Goal: Task Accomplishment & Management: Manage account settings

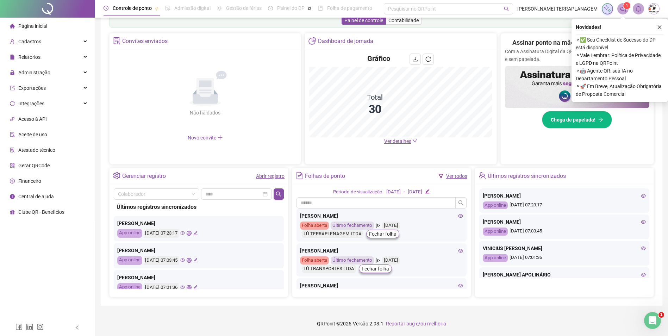
scroll to position [70, 0]
click at [463, 175] on link "Ver todos" at bounding box center [456, 176] width 21 height 6
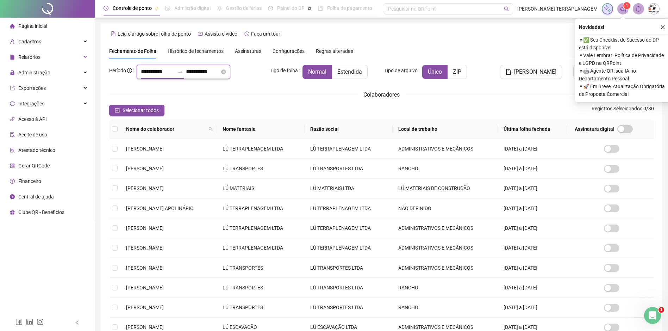
click at [161, 74] on input "**********" at bounding box center [158, 72] width 34 height 8
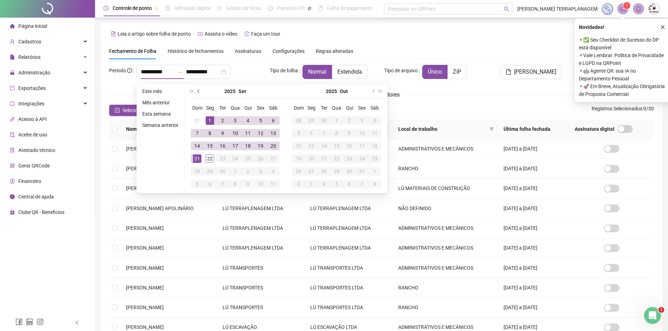
click at [199, 90] on span "prev-year" at bounding box center [200, 91] width 4 height 4
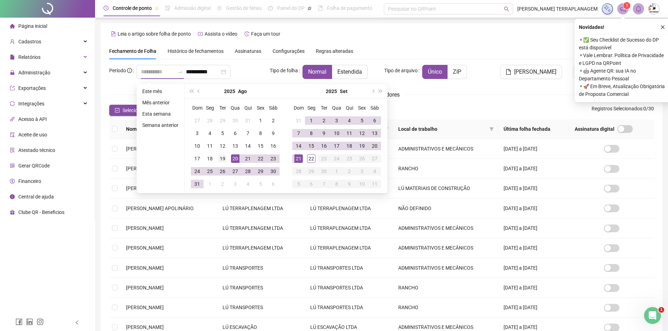
type input "**********"
drag, startPoint x: 222, startPoint y: 159, endPoint x: 350, endPoint y: 151, distance: 128.8
click at [222, 159] on div "19" at bounding box center [222, 158] width 8 height 8
type input "**********"
click at [351, 146] on div "18" at bounding box center [349, 146] width 8 height 8
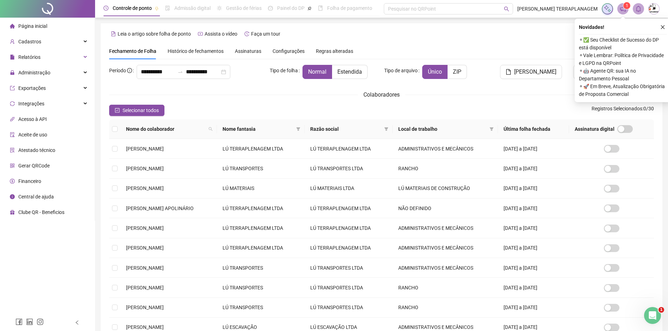
click at [453, 107] on div "Selecionar todos Registros Selecionados : 0 / 30" at bounding box center [381, 110] width 545 height 11
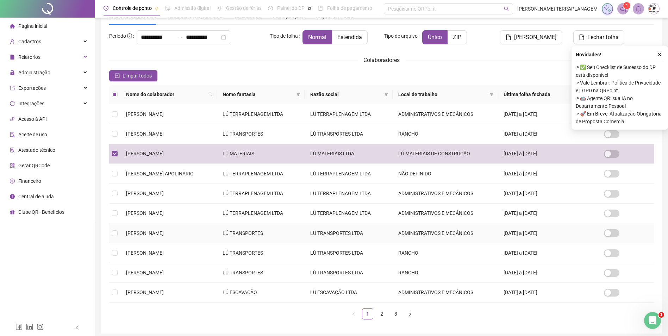
scroll to position [63, 0]
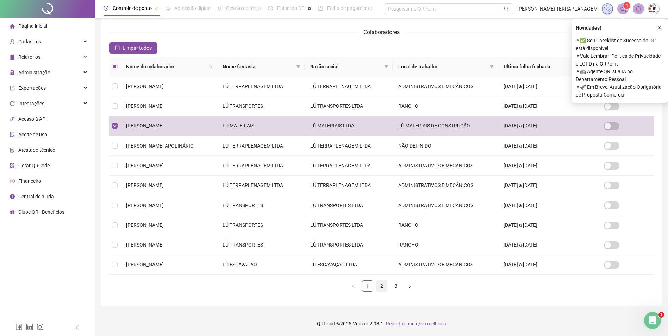
click at [381, 287] on link "2" at bounding box center [382, 286] width 11 height 11
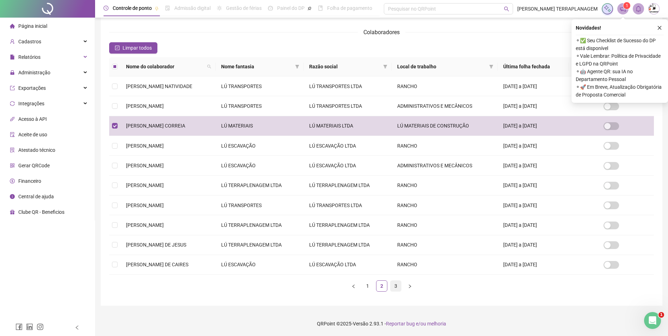
click at [394, 287] on link "3" at bounding box center [396, 286] width 11 height 11
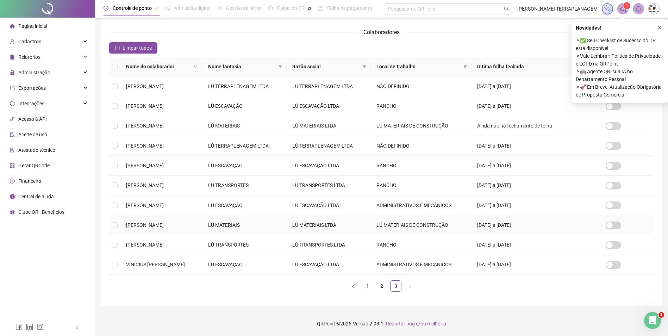
click at [118, 224] on td at bounding box center [114, 225] width 11 height 20
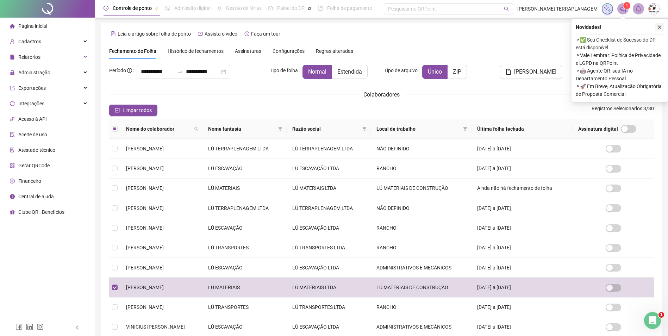
click at [659, 31] on button "button" at bounding box center [659, 27] width 8 height 8
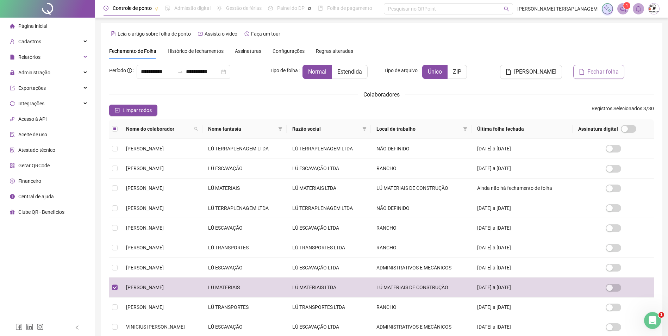
click at [593, 75] on span "Fechar folha" at bounding box center [602, 72] width 31 height 8
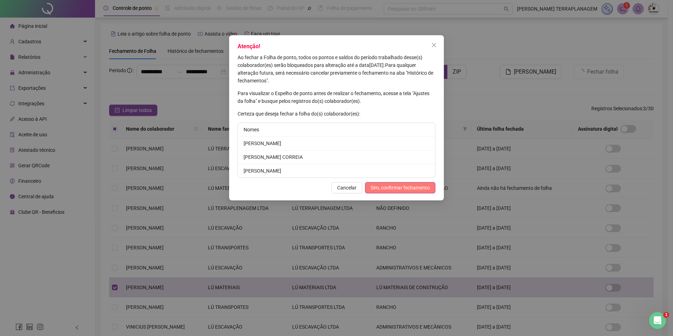
click at [411, 185] on span "Sim, confirmar fechamento" at bounding box center [400, 188] width 59 height 8
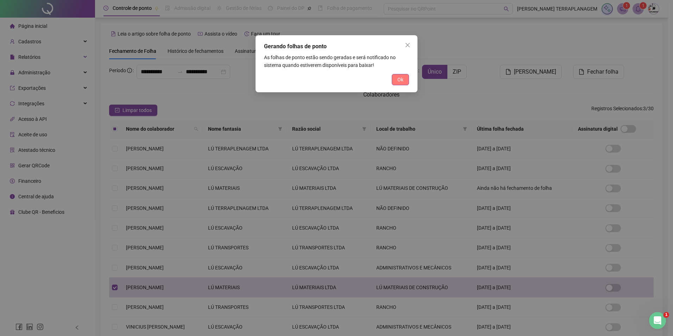
click at [402, 82] on span "Ok" at bounding box center [401, 80] width 6 height 8
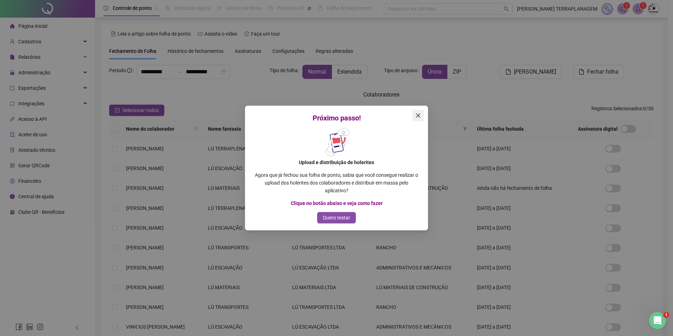
click at [413, 112] on button "Close" at bounding box center [418, 115] width 11 height 11
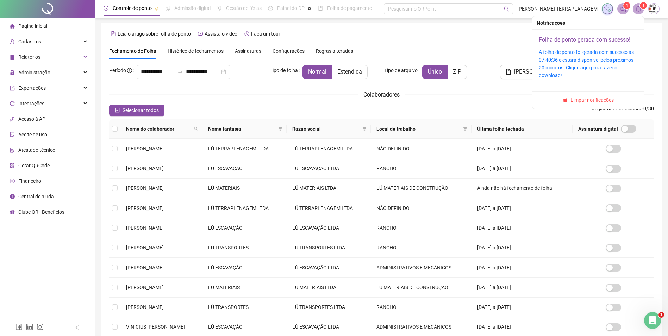
click at [581, 42] on link "Folha de ponto gerada com sucesso!" at bounding box center [585, 39] width 92 height 7
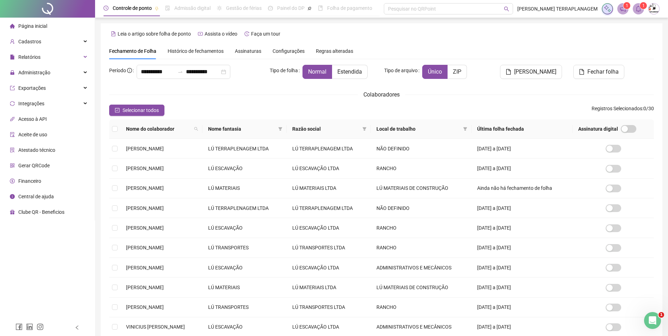
click at [44, 31] on div "Página inicial" at bounding box center [28, 26] width 37 height 14
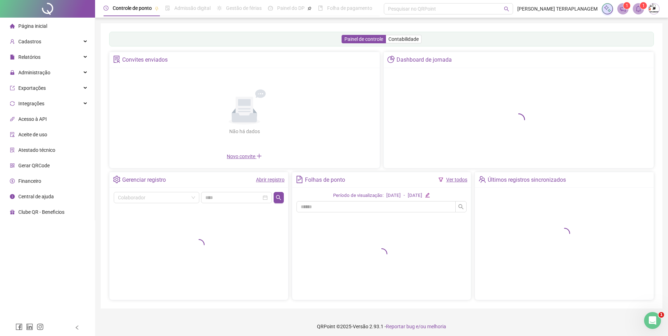
click at [282, 179] on link "Abrir registro" at bounding box center [270, 180] width 29 height 6
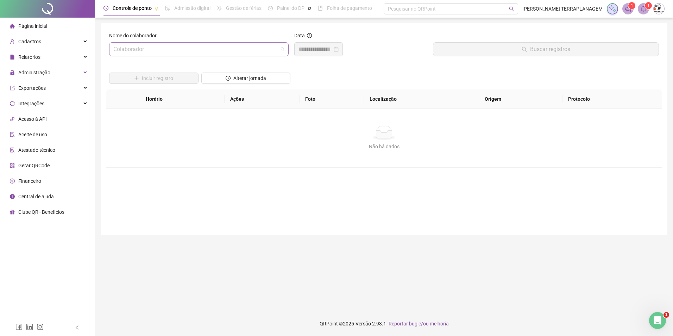
click at [191, 51] on input "search" at bounding box center [195, 49] width 165 height 13
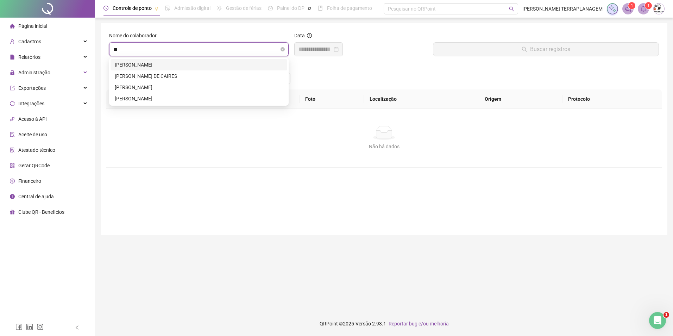
type input "***"
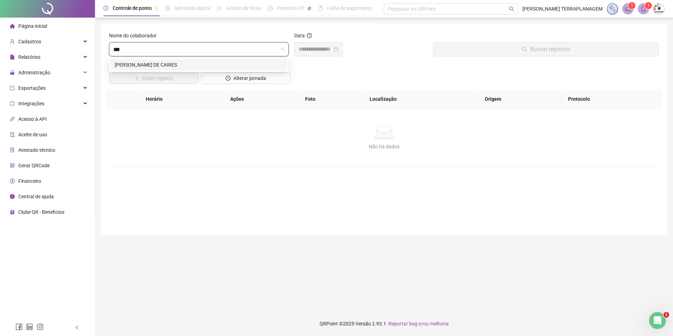
drag, startPoint x: 193, startPoint y: 63, endPoint x: 363, endPoint y: 61, distance: 170.5
click at [196, 64] on div "[PERSON_NAME] DE CAIRES" at bounding box center [199, 65] width 168 height 8
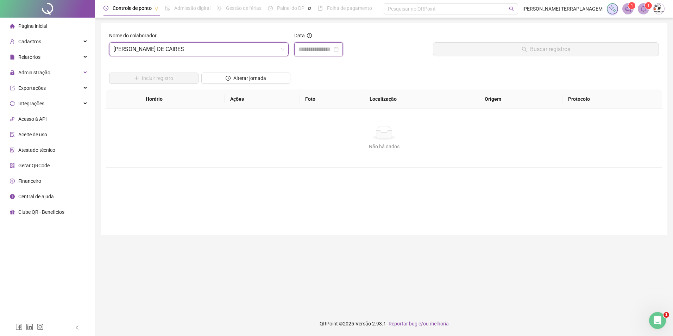
click at [320, 49] on input at bounding box center [316, 49] width 34 height 8
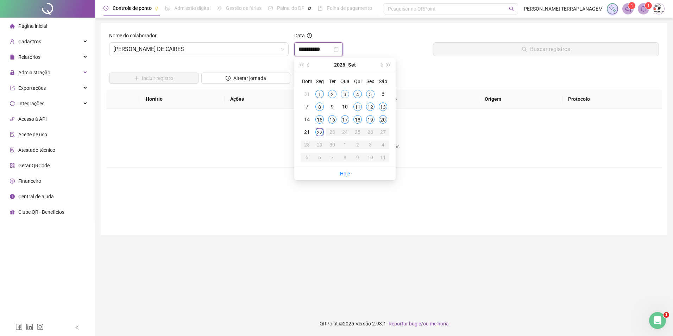
type input "**********"
click at [380, 118] on div "20" at bounding box center [383, 119] width 8 height 8
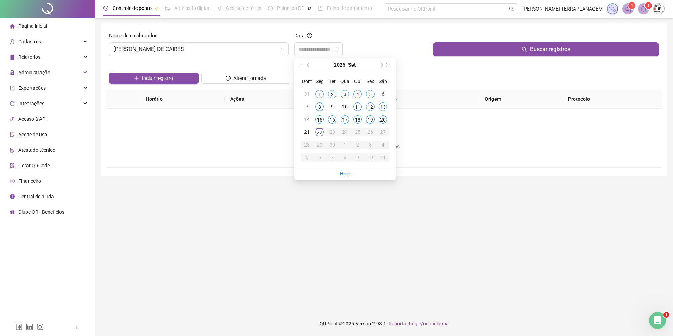
type input "**********"
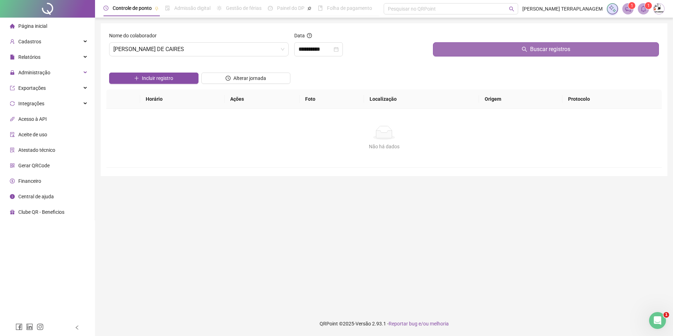
drag, startPoint x: 539, startPoint y: 45, endPoint x: 423, endPoint y: 109, distance: 132.7
click at [539, 46] on span "Buscar registros" at bounding box center [550, 49] width 40 height 8
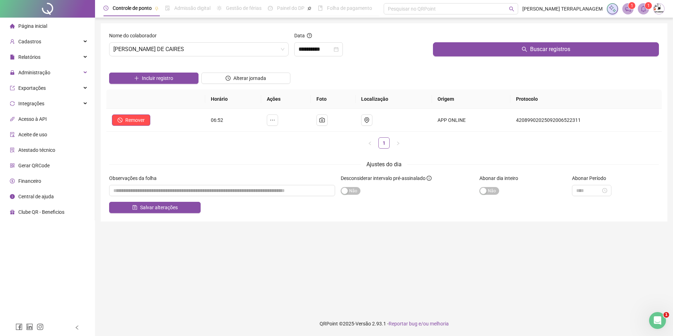
click at [66, 24] on li "Página inicial" at bounding box center [47, 26] width 92 height 14
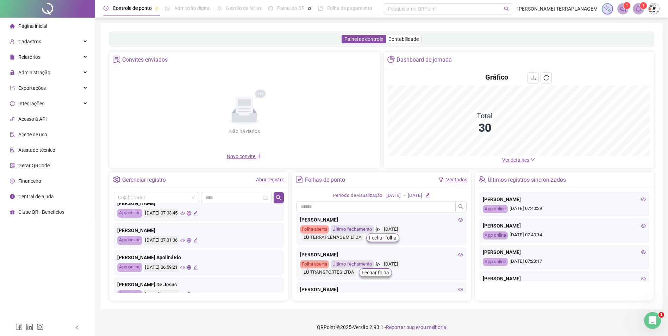
scroll to position [107, 0]
click at [278, 153] on div "Não há dados Não há dados" at bounding box center [245, 112] width 262 height 80
click at [282, 164] on div "Não há dados Não há dados Novo convite" at bounding box center [245, 116] width 270 height 97
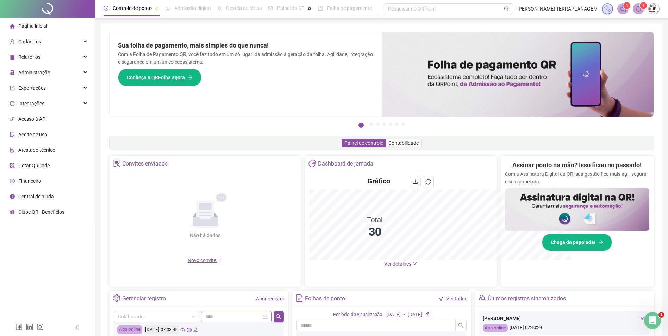
scroll to position [271, 0]
click at [276, 297] on link "Abrir registro" at bounding box center [270, 299] width 29 height 6
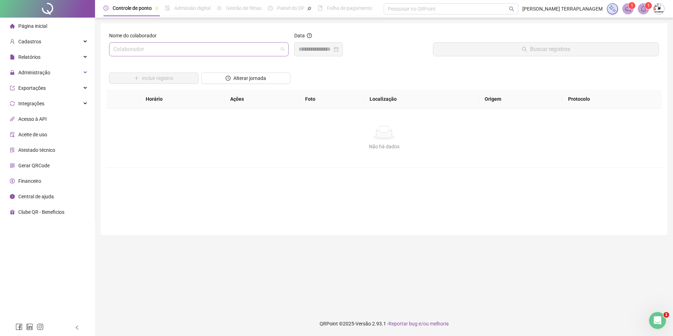
click at [233, 47] on input "search" at bounding box center [195, 49] width 165 height 13
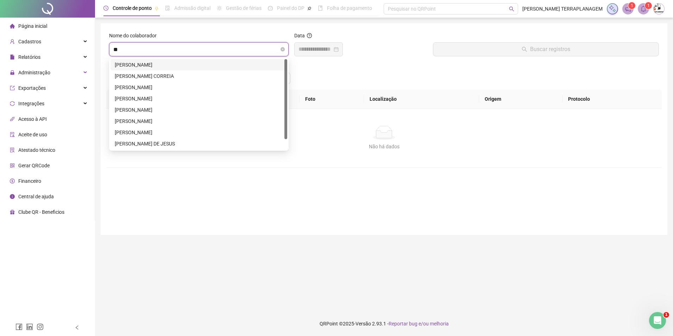
type input "***"
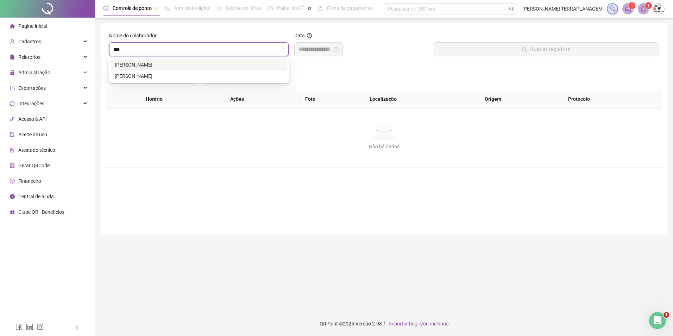
click at [151, 64] on div "[PERSON_NAME]" at bounding box center [199, 65] width 168 height 8
click at [332, 51] on input at bounding box center [316, 49] width 34 height 8
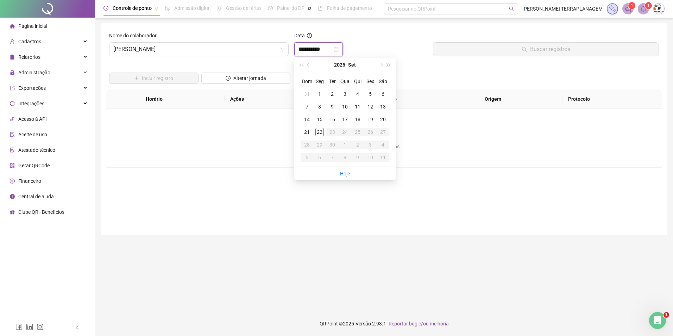
type input "**********"
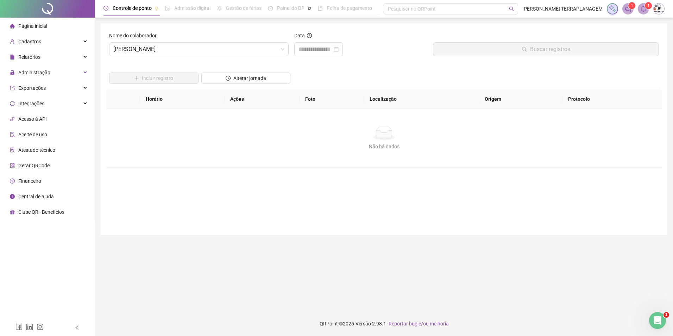
click at [193, 127] on div "Não há dados" at bounding box center [384, 133] width 539 height 14
click at [50, 26] on li "Página inicial" at bounding box center [47, 26] width 92 height 14
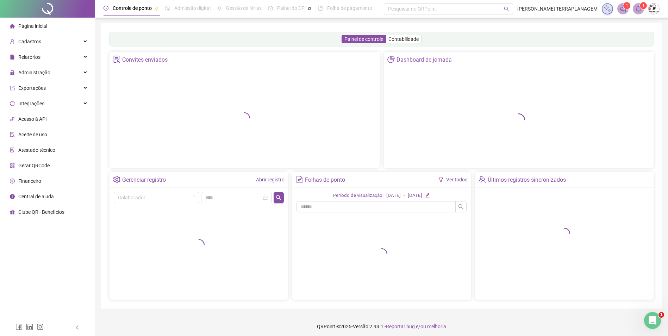
click at [452, 179] on link "Ver todos" at bounding box center [456, 180] width 21 height 6
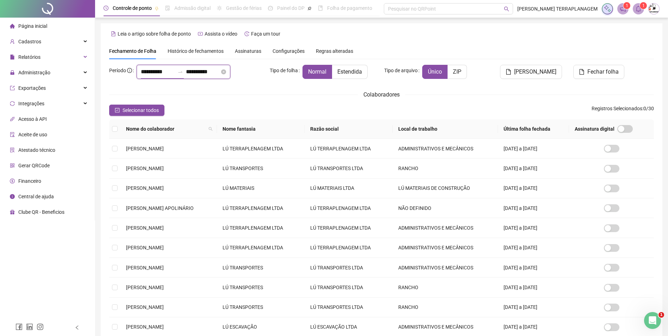
click at [157, 73] on input "**********" at bounding box center [158, 72] width 34 height 8
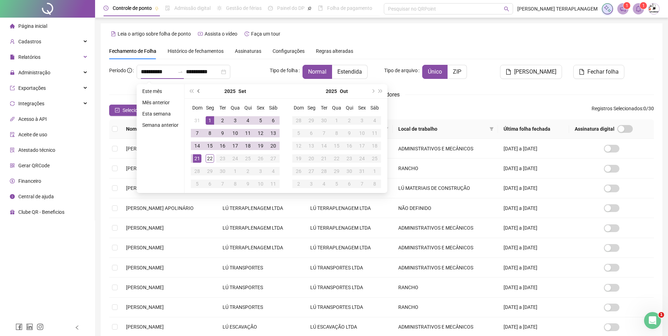
click at [199, 89] on button "prev-year" at bounding box center [199, 91] width 8 height 14
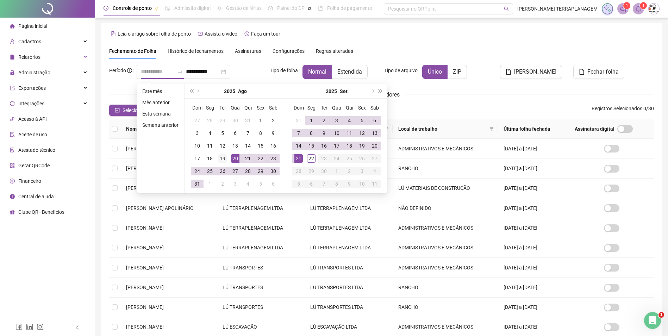
type input "**********"
click at [221, 159] on div "19" at bounding box center [222, 158] width 8 height 8
type input "**********"
click at [350, 147] on div "18" at bounding box center [349, 146] width 8 height 8
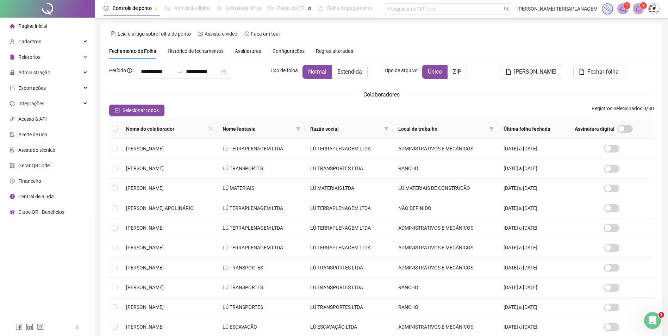
click at [409, 82] on div "Tipo de arquivo Único ZIP" at bounding box center [427, 75] width 92 height 20
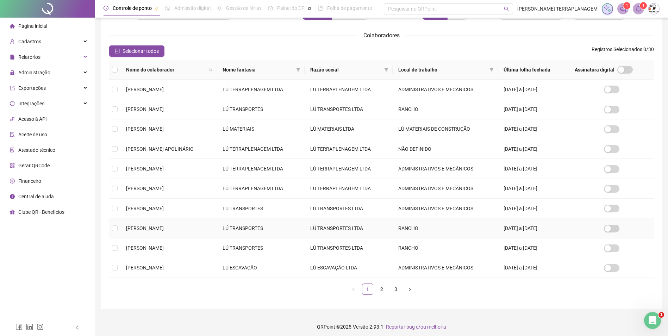
scroll to position [63, 0]
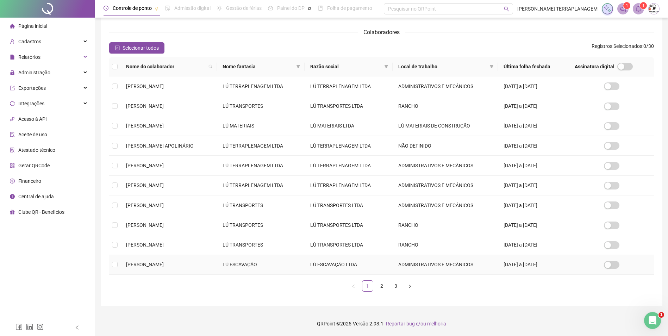
drag, startPoint x: 118, startPoint y: 265, endPoint x: 181, endPoint y: 269, distance: 63.5
click at [118, 265] on td at bounding box center [114, 265] width 11 height 20
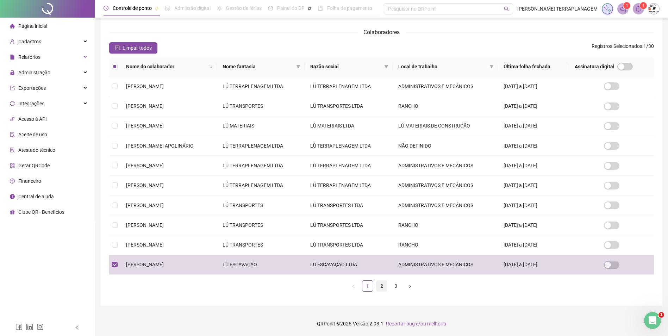
click at [383, 286] on link "2" at bounding box center [382, 286] width 11 height 11
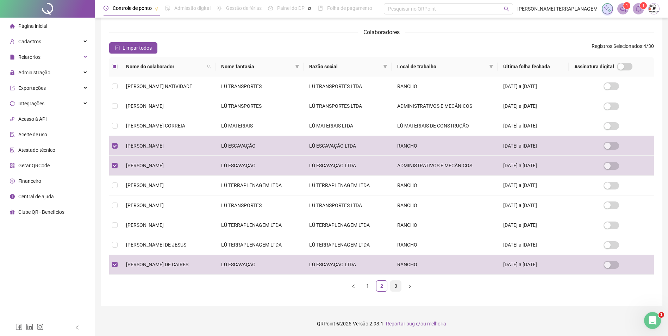
click at [392, 285] on link "3" at bounding box center [396, 286] width 11 height 11
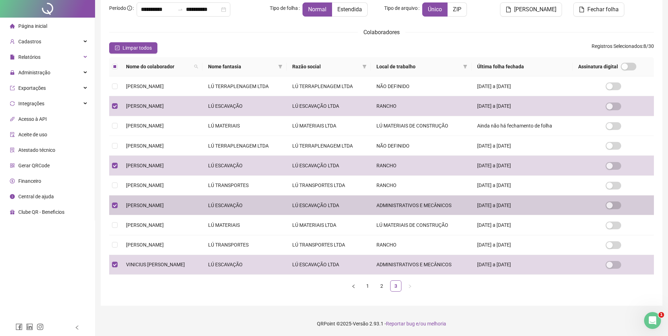
scroll to position [0, 0]
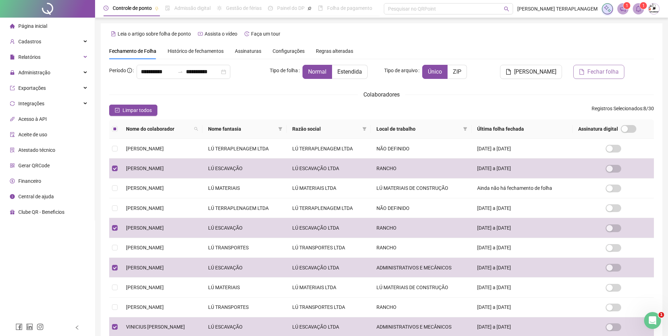
click at [595, 69] on span "Fechar folha" at bounding box center [602, 72] width 31 height 8
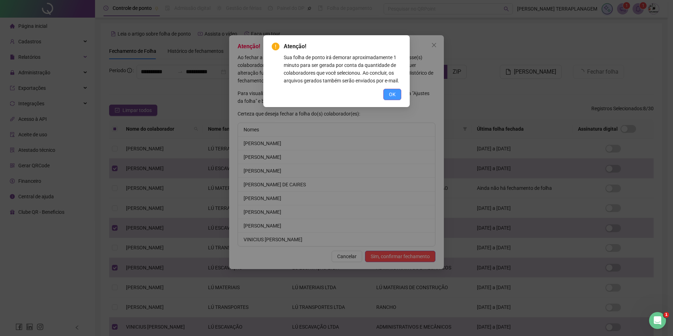
click at [394, 97] on span "OK" at bounding box center [392, 95] width 7 height 8
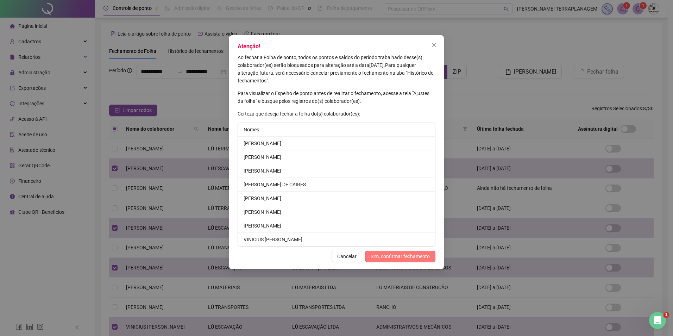
click at [410, 253] on span "Sim, confirmar fechamento" at bounding box center [400, 257] width 59 height 8
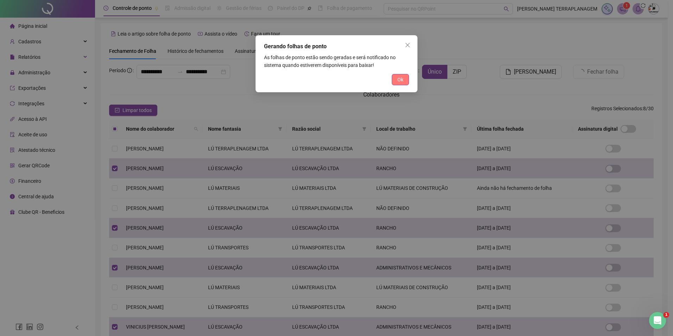
click at [401, 79] on span "Ok" at bounding box center [401, 80] width 6 height 8
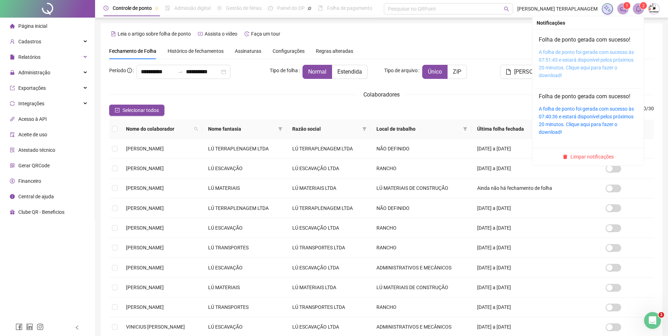
click at [584, 50] on link "A folha de ponto foi gerada com sucesso às 07:51:43 e estará disponível pelos p…" at bounding box center [586, 63] width 95 height 29
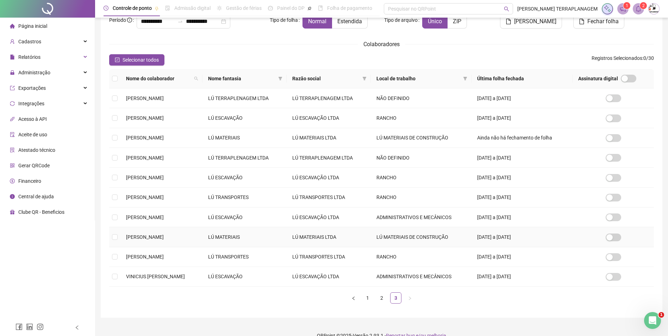
scroll to position [63, 0]
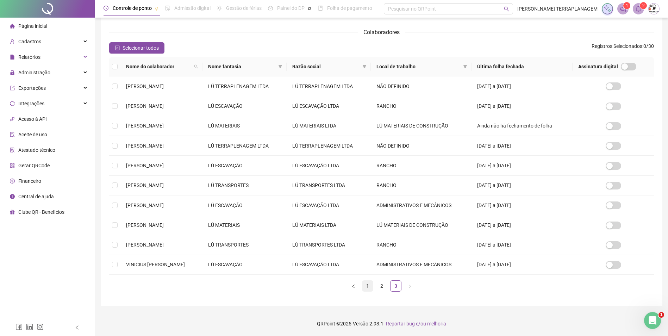
click at [365, 285] on link "1" at bounding box center [367, 286] width 11 height 11
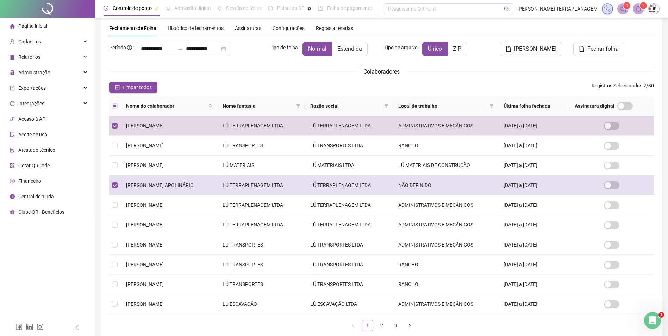
scroll to position [35, 0]
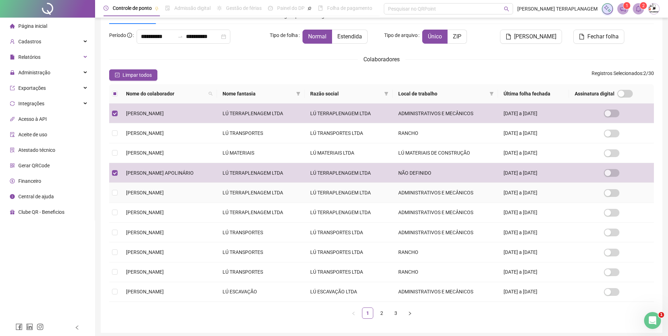
click at [118, 191] on td at bounding box center [114, 193] width 11 height 20
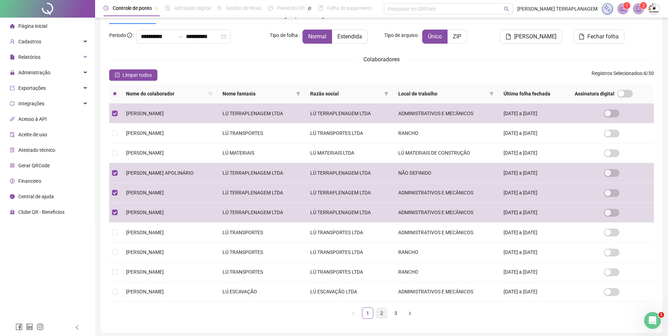
click at [379, 315] on link "2" at bounding box center [382, 313] width 11 height 11
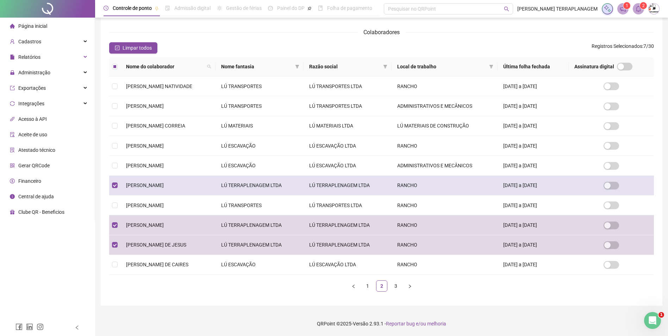
scroll to position [63, 0]
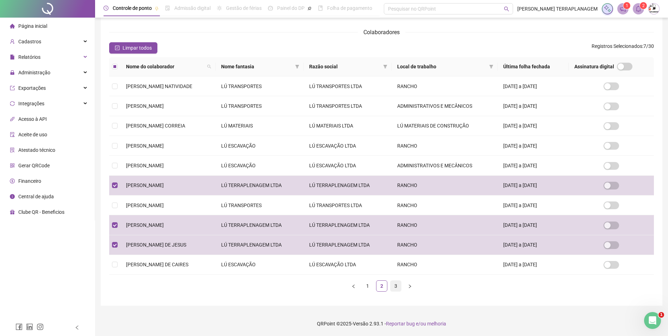
click at [392, 285] on link "3" at bounding box center [396, 286] width 11 height 11
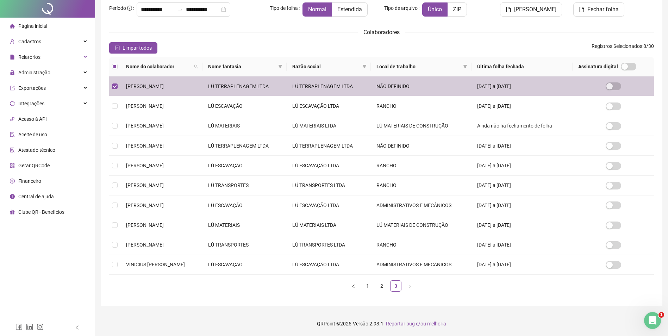
scroll to position [0, 0]
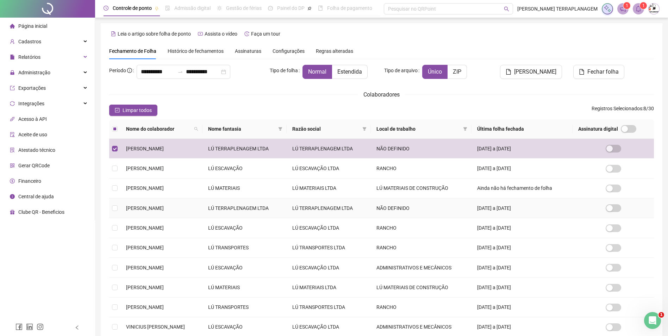
click at [118, 207] on td at bounding box center [114, 208] width 11 height 20
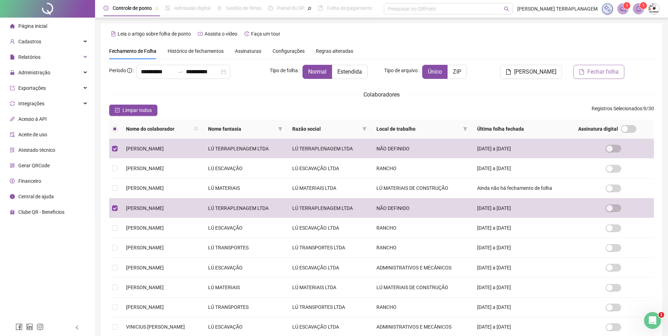
click at [618, 71] on span "Fechar folha" at bounding box center [602, 72] width 31 height 8
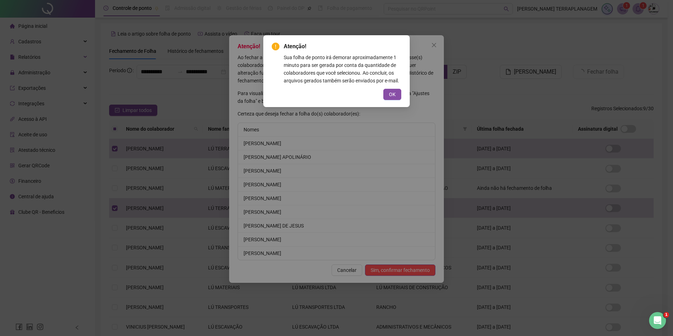
click at [402, 94] on div "Atenção! Sua folha de ponto irá demorar aproximadamente 1 minuto para ser gerad…" at bounding box center [336, 71] width 147 height 72
drag, startPoint x: 387, startPoint y: 93, endPoint x: 393, endPoint y: 100, distance: 10.0
click at [387, 93] on button "OK" at bounding box center [393, 94] width 18 height 11
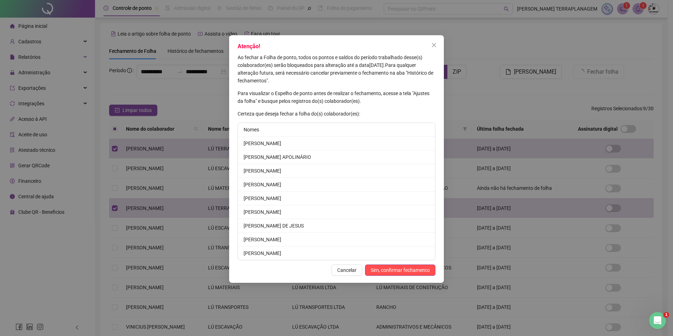
click at [408, 272] on span "Sim, confirmar fechamento" at bounding box center [400, 270] width 59 height 8
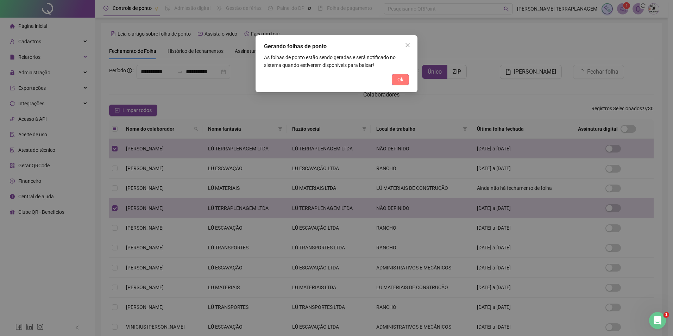
click at [399, 81] on span "Ok" at bounding box center [401, 80] width 6 height 8
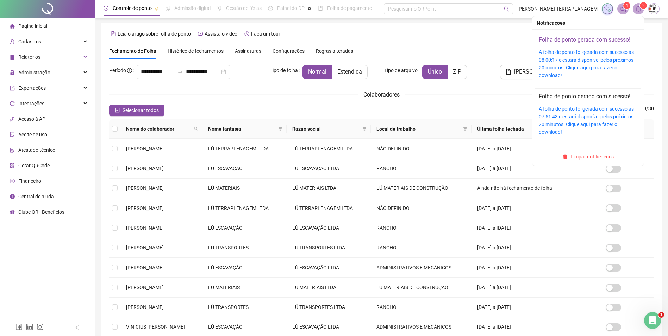
click at [602, 39] on link "Folha de ponto gerada com sucesso!" at bounding box center [585, 39] width 92 height 7
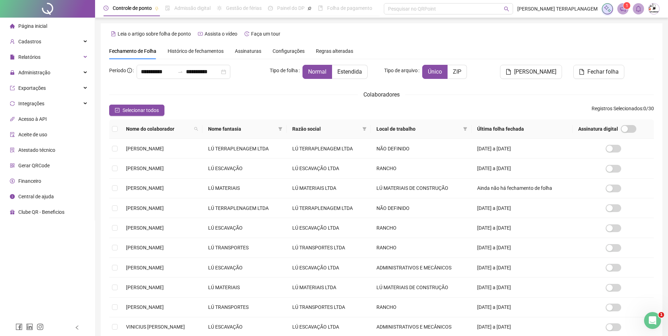
click at [39, 25] on span "Página inicial" at bounding box center [32, 26] width 29 height 6
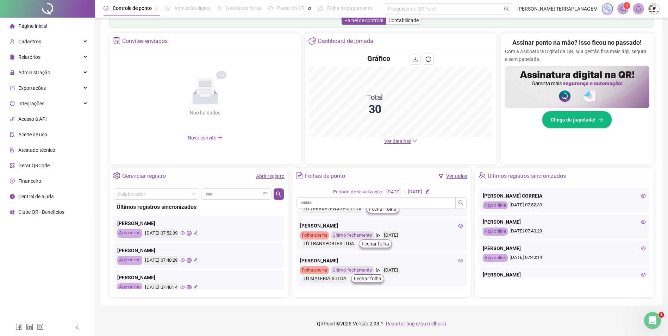
scroll to position [70, 0]
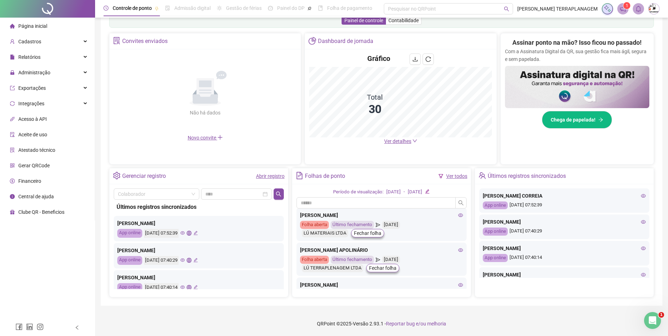
click at [267, 177] on link "Abrir registro" at bounding box center [270, 176] width 29 height 6
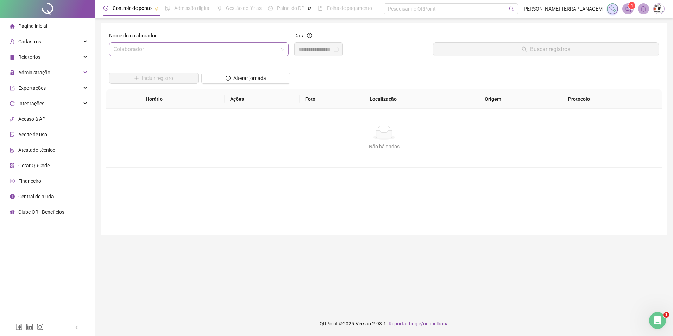
click at [153, 49] on input "search" at bounding box center [195, 49] width 165 height 13
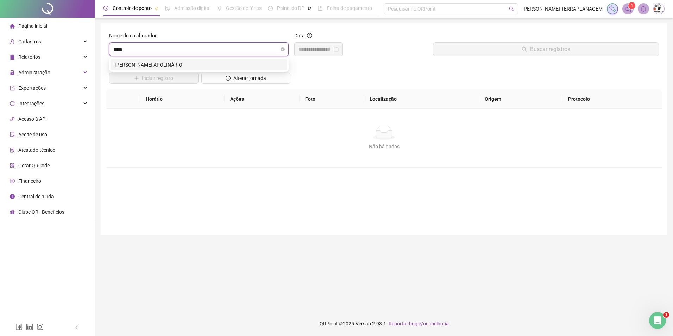
type input "*****"
click at [169, 67] on div "[PERSON_NAME] APOLINÁRIO" at bounding box center [199, 65] width 168 height 8
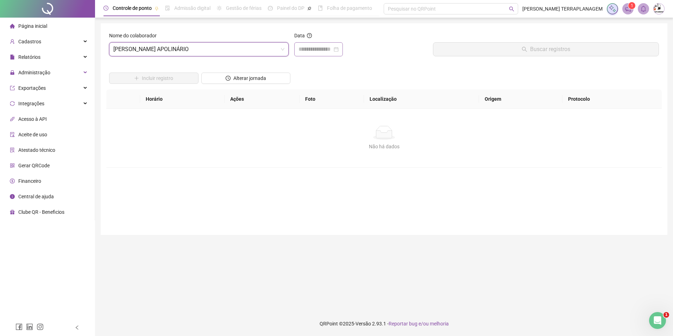
click at [298, 48] on div at bounding box center [318, 49] width 49 height 14
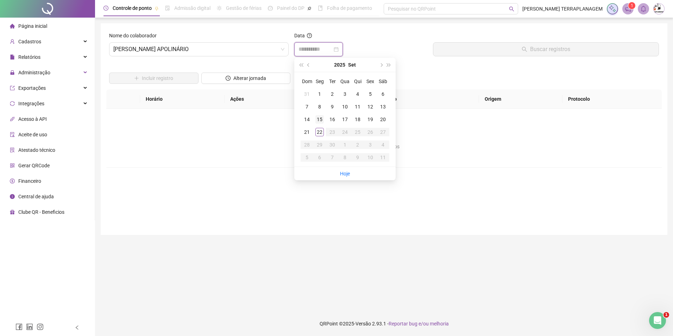
type input "**********"
click at [323, 118] on div "15" at bounding box center [320, 119] width 8 height 8
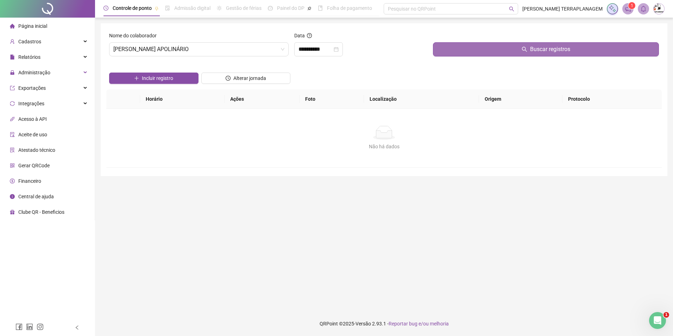
click at [463, 45] on button "Buscar registros" at bounding box center [546, 49] width 226 height 14
